Goal: Check status

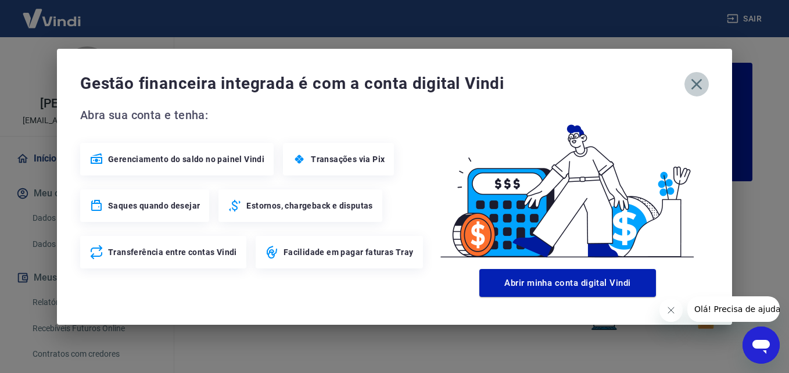
click at [696, 81] on icon "button" at bounding box center [696, 84] width 19 height 19
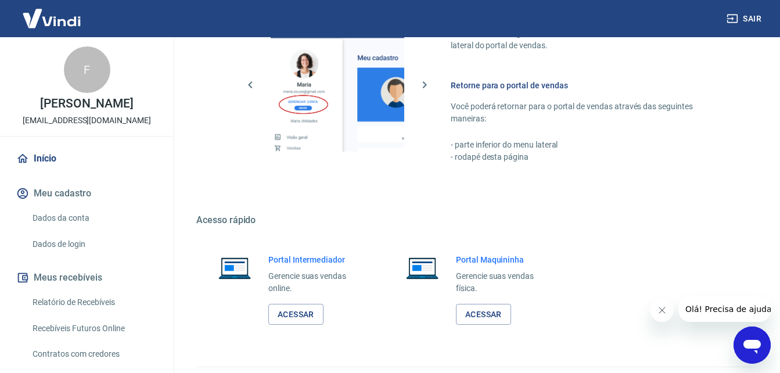
scroll to position [701, 0]
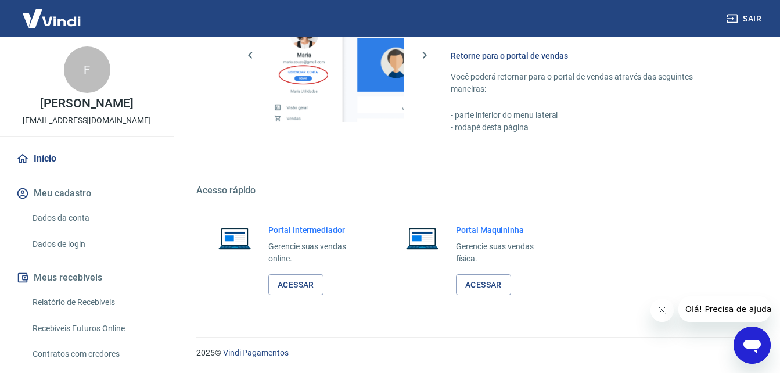
click at [234, 233] on img at bounding box center [234, 238] width 49 height 28
click at [286, 282] on link "Acessar" at bounding box center [295, 284] width 55 height 21
